Goal: Transaction & Acquisition: Obtain resource

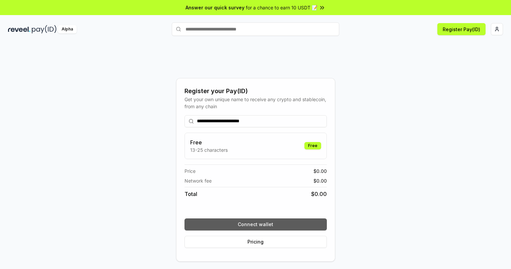
type input "**********"
click at [256, 224] on button "Connect wallet" at bounding box center [256, 224] width 142 height 12
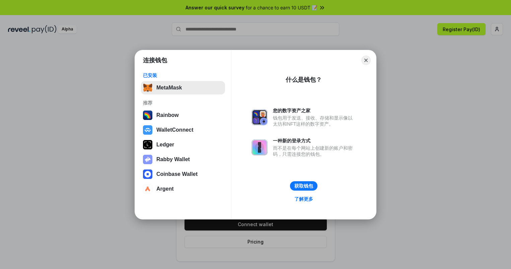
click at [183, 87] on button "MetaMask" at bounding box center [183, 87] width 84 height 13
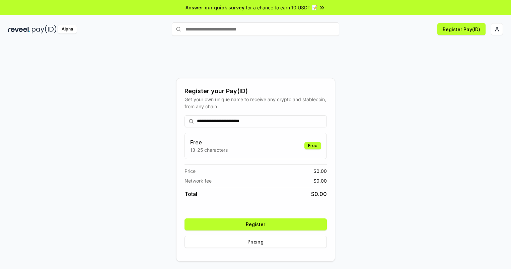
click at [256, 224] on button "Register" at bounding box center [256, 224] width 142 height 12
